Goal: Information Seeking & Learning: Understand process/instructions

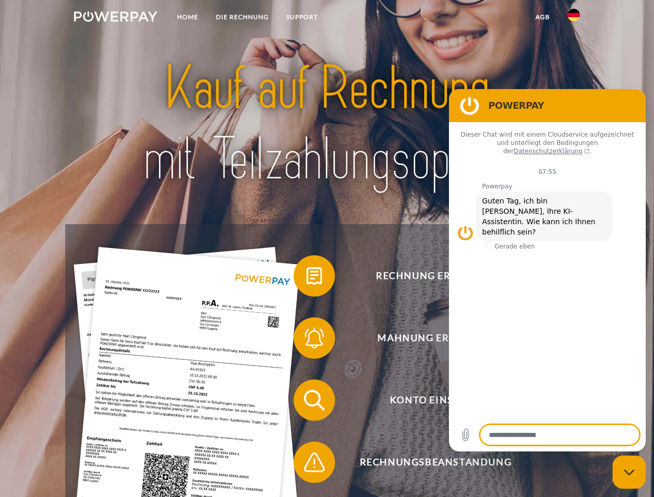
click at [115, 18] on img at bounding box center [115, 16] width 83 height 10
click at [574, 18] on img at bounding box center [574, 15] width 12 height 12
click at [542, 17] on link "agb" at bounding box center [543, 17] width 32 height 19
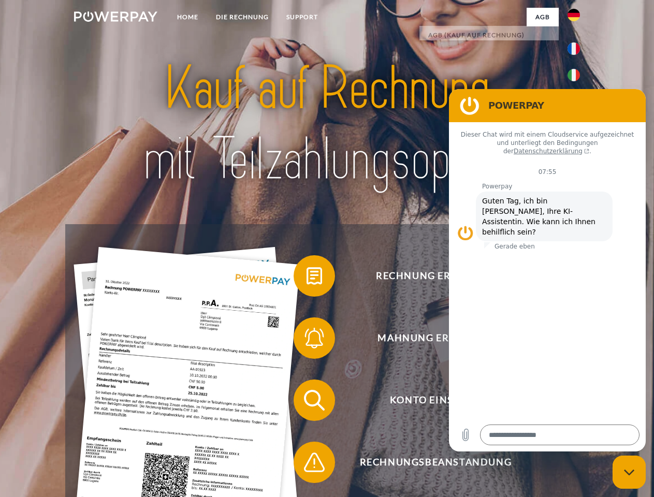
click at [307, 278] on span at bounding box center [299, 276] width 52 height 52
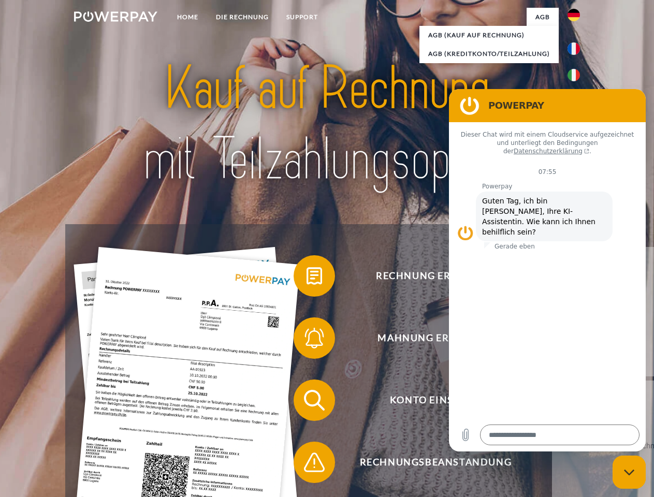
click at [307, 340] on span at bounding box center [299, 338] width 52 height 52
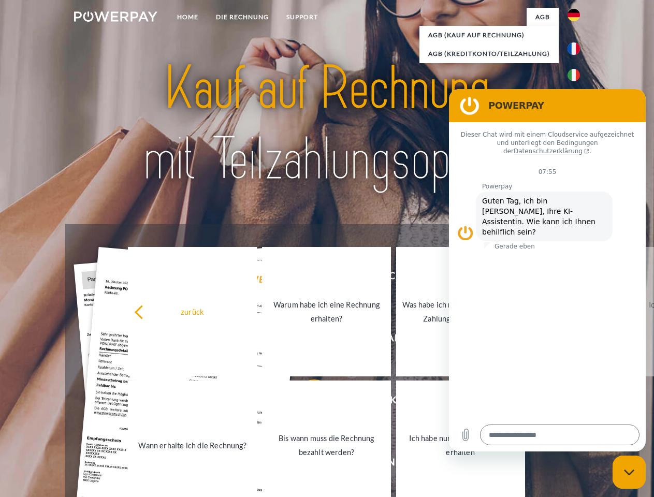
click at [307, 402] on link "Bis wann muss die Rechnung bezahlt werden?" at bounding box center [326, 445] width 129 height 129
click at [307, 465] on span at bounding box center [299, 463] width 52 height 52
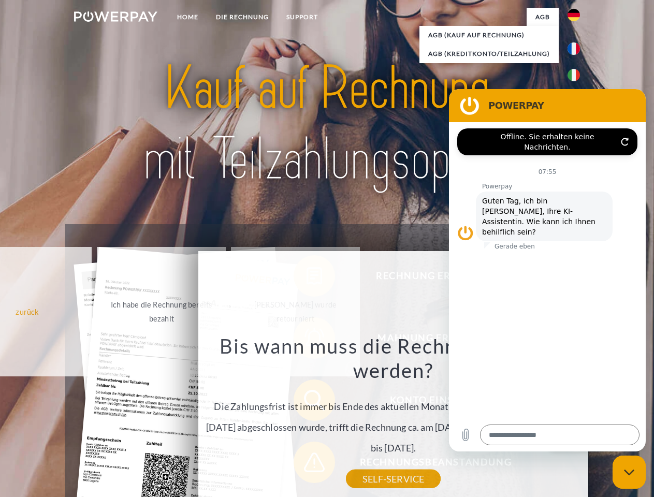
click at [629, 472] on icon "Messaging-Fenster schließen" at bounding box center [629, 472] width 11 height 7
type textarea "*"
